Goal: Information Seeking & Learning: Compare options

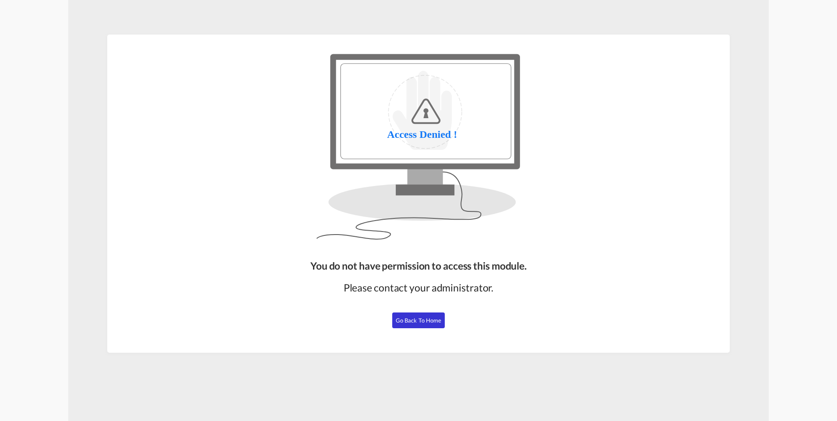
click at [406, 321] on span "Go Back to Home" at bounding box center [419, 320] width 46 height 7
